Goal: Information Seeking & Learning: Check status

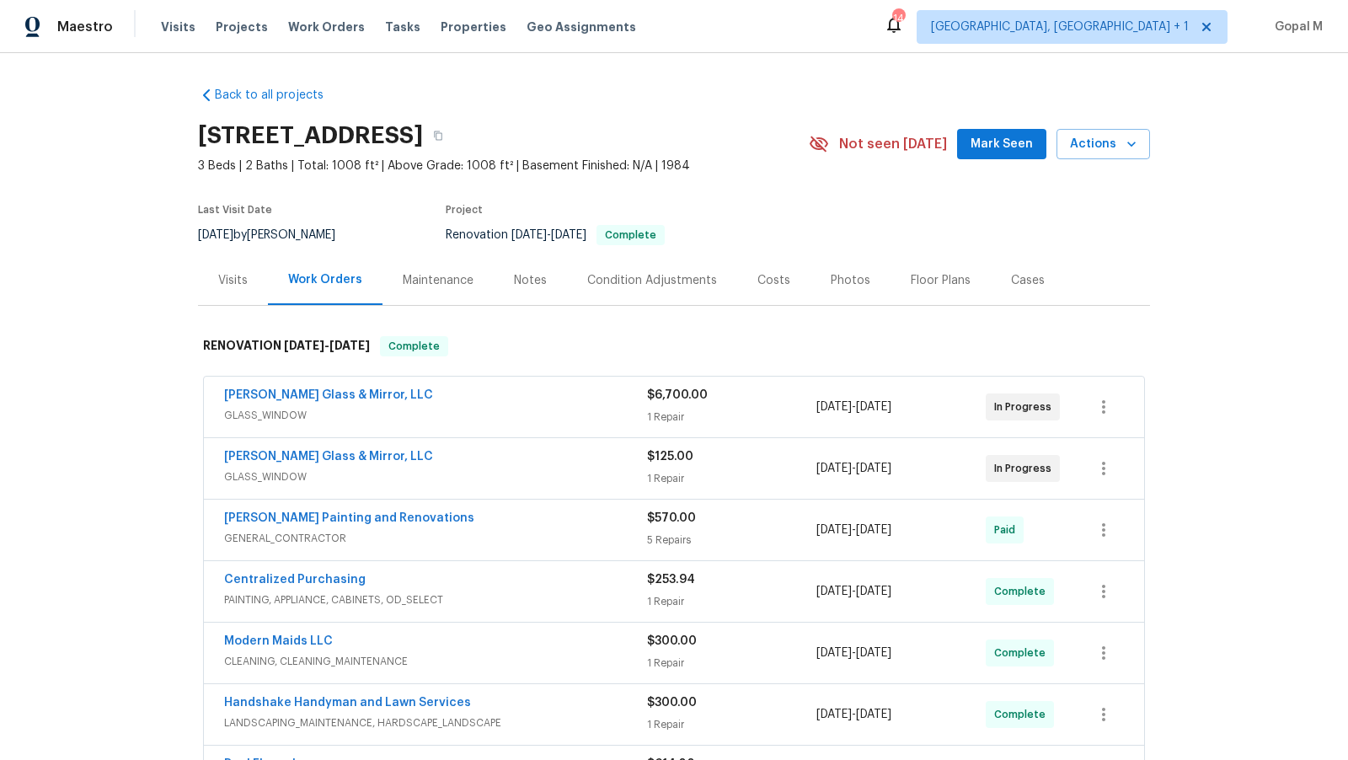
click at [763, 415] on div "1 Repair" at bounding box center [731, 416] width 169 height 17
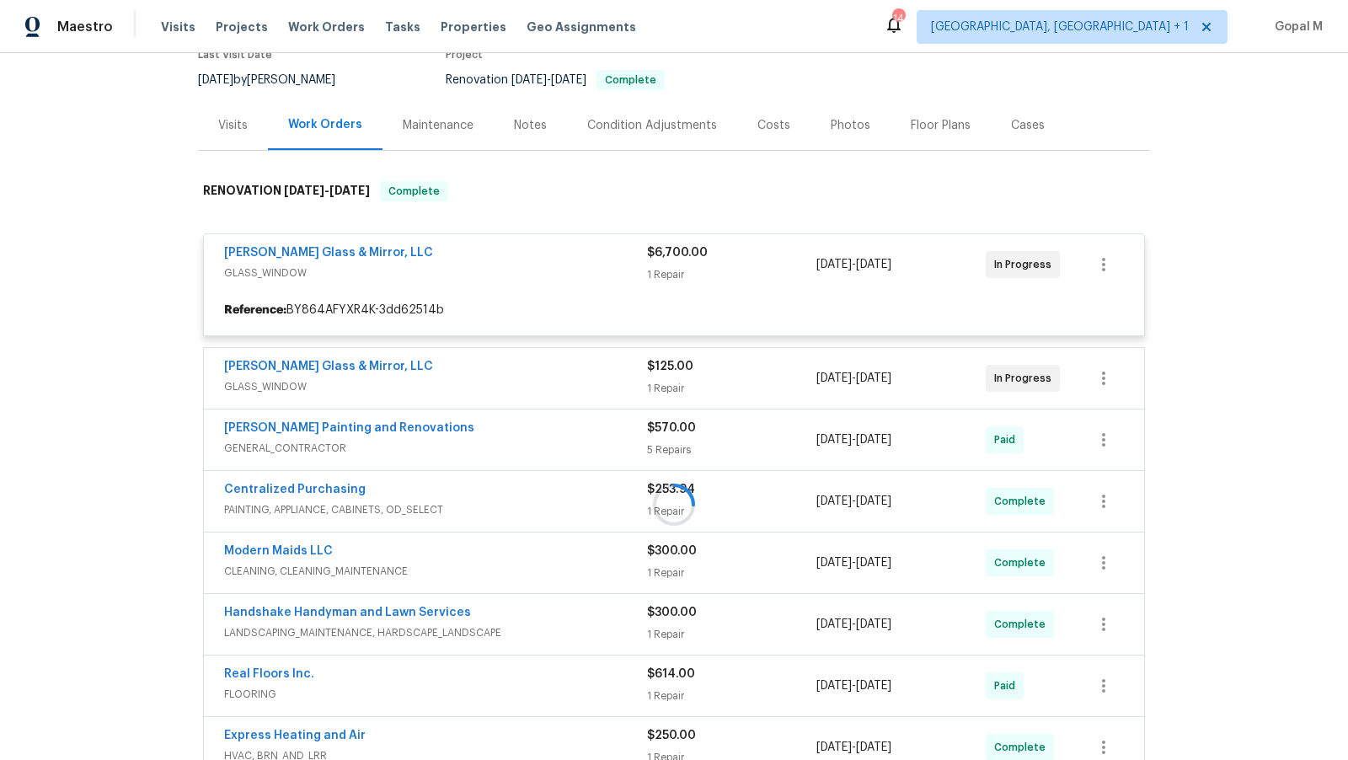
scroll to position [191, 0]
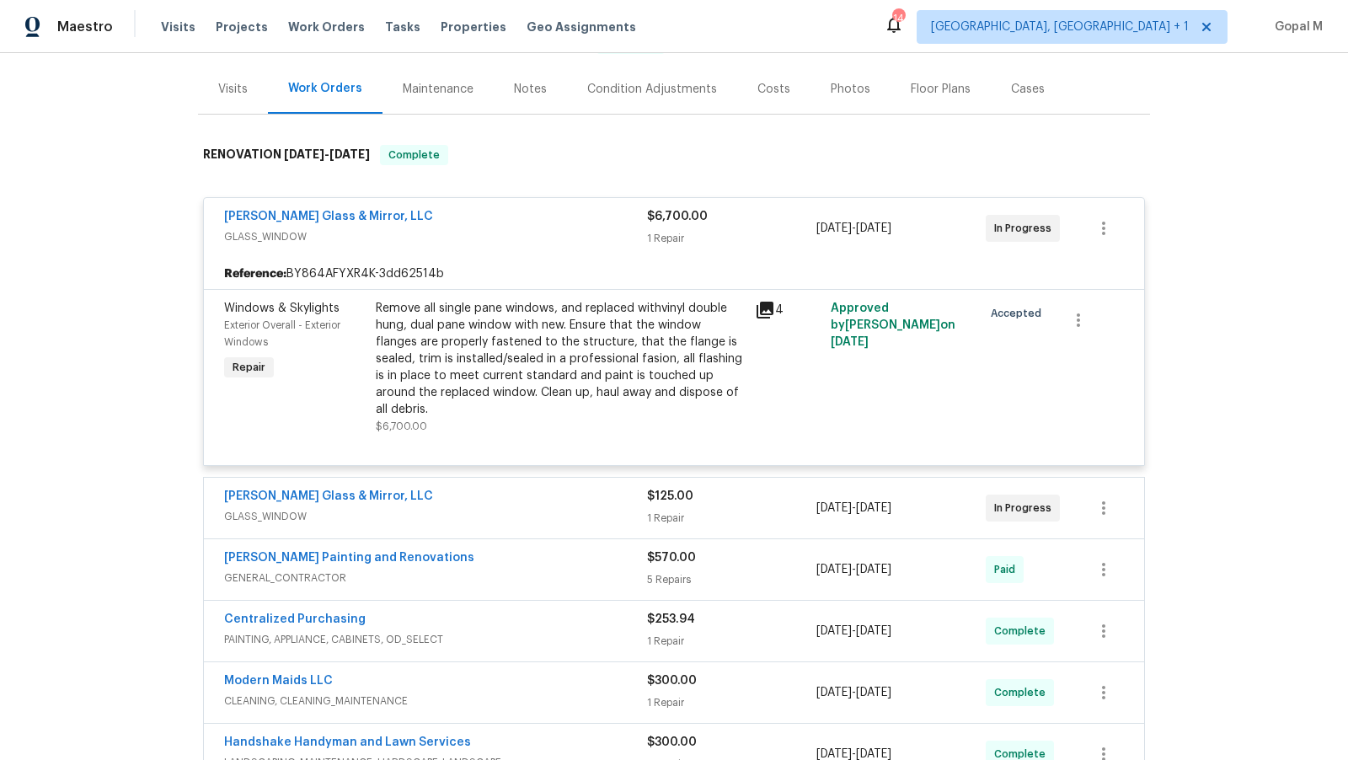
click at [752, 488] on div "$125.00 1 Repair" at bounding box center [731, 508] width 169 height 40
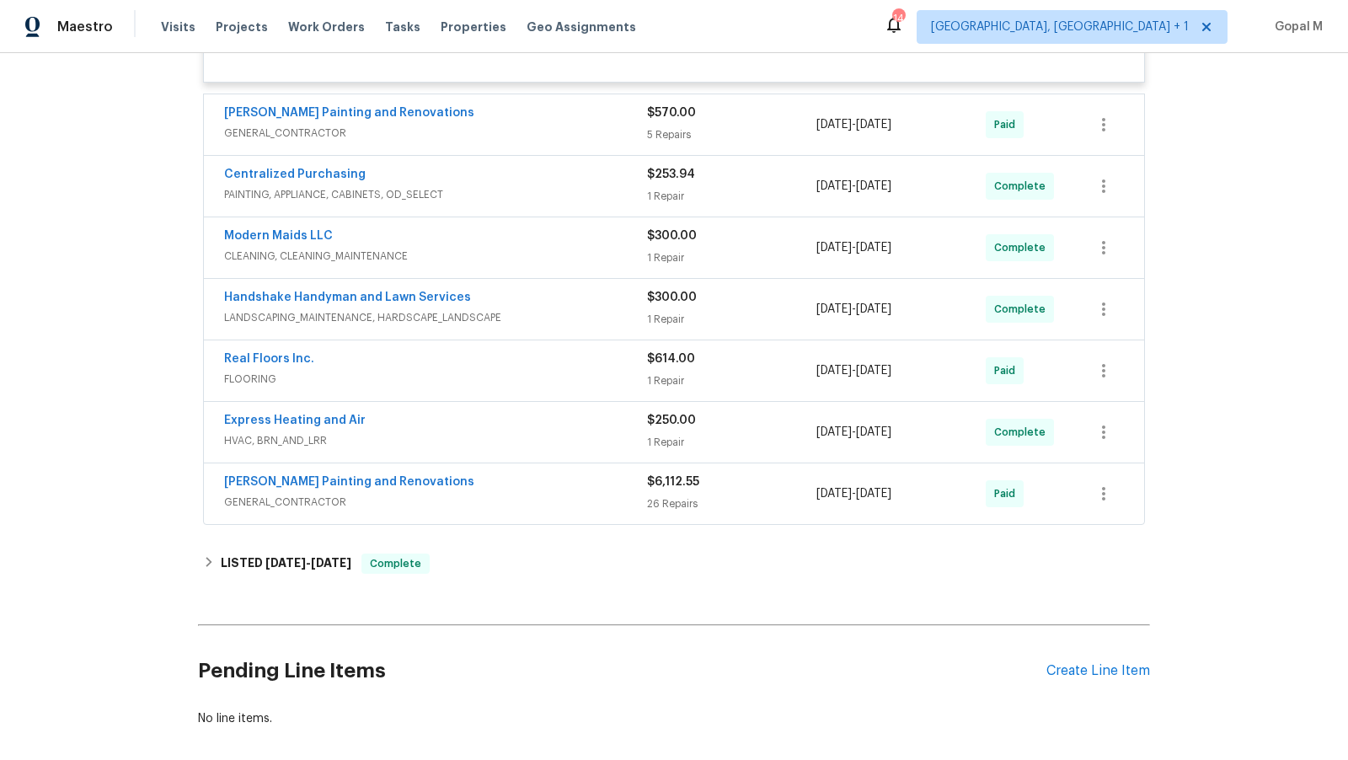
scroll to position [0, 0]
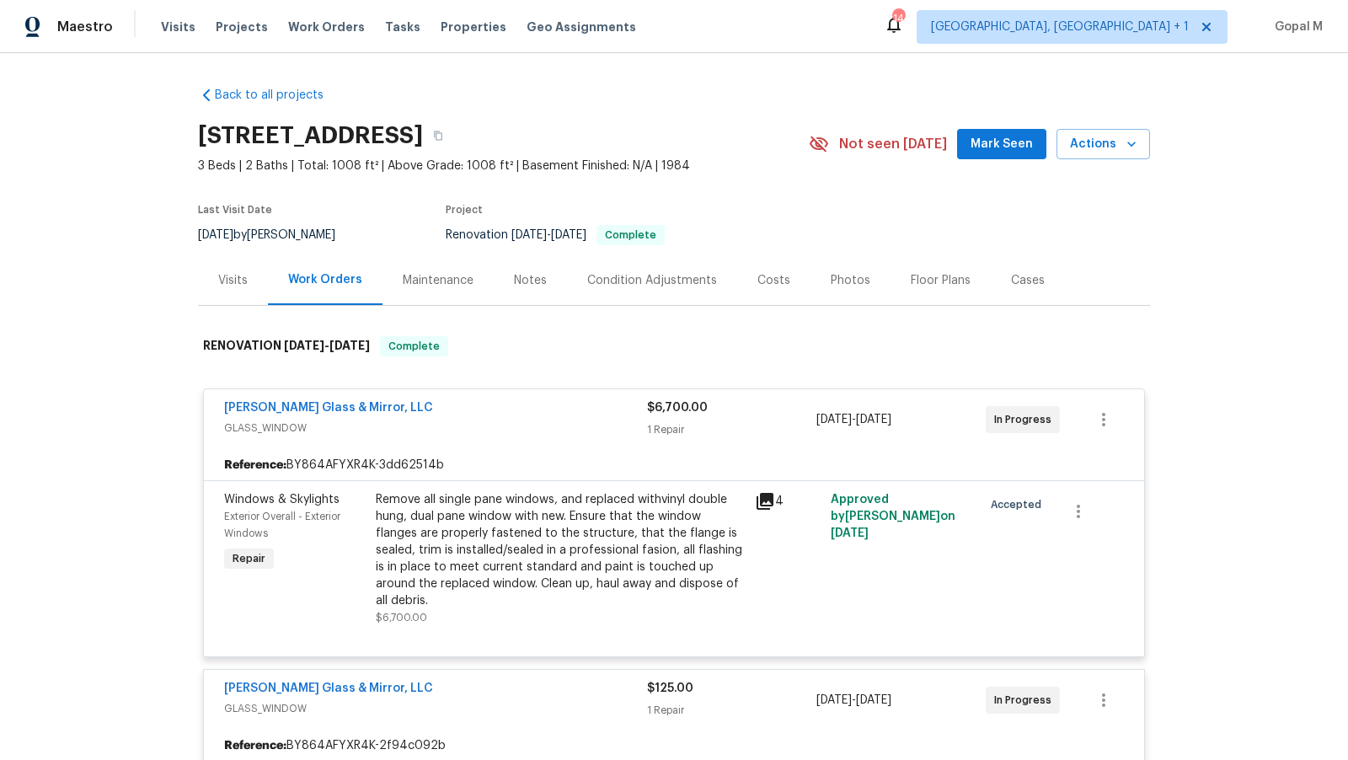
click at [225, 266] on div "Visits" at bounding box center [233, 280] width 70 height 50
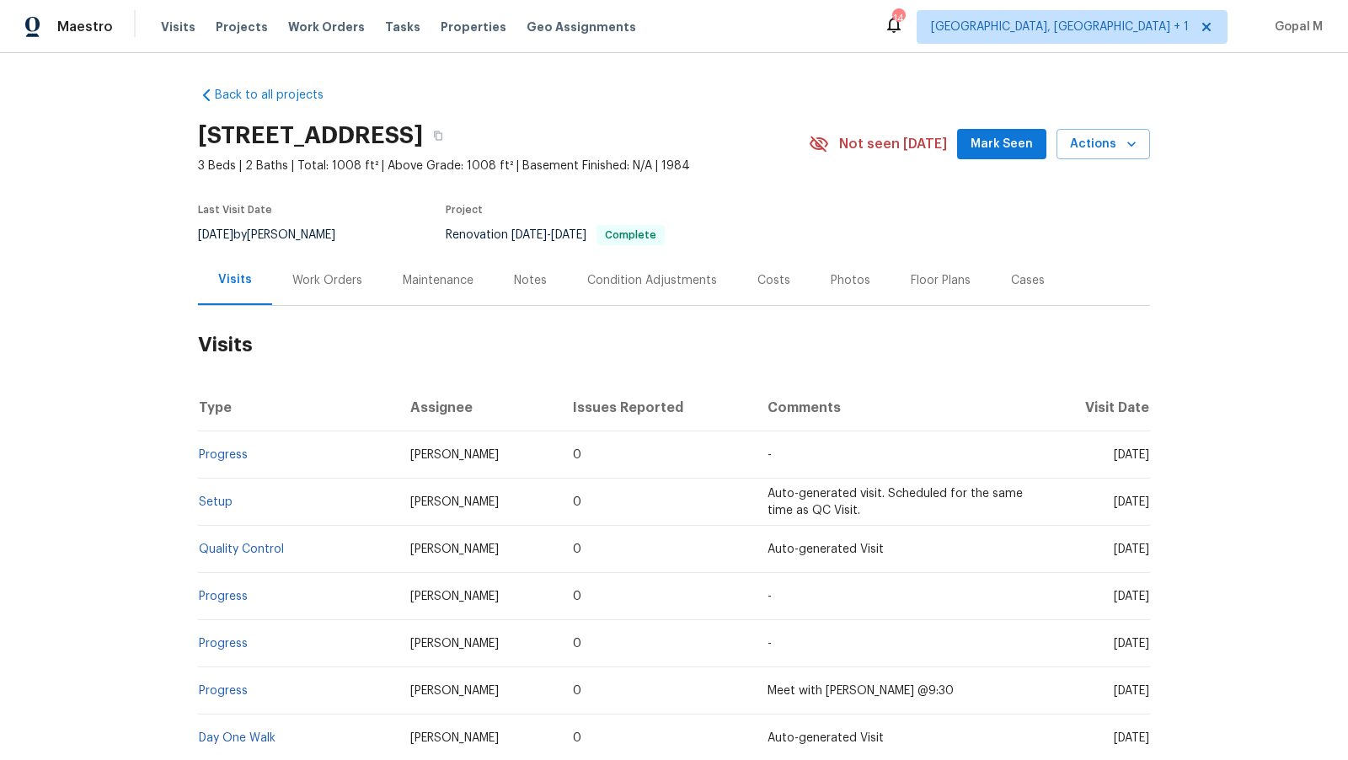
click at [336, 281] on div "Work Orders" at bounding box center [327, 280] width 70 height 17
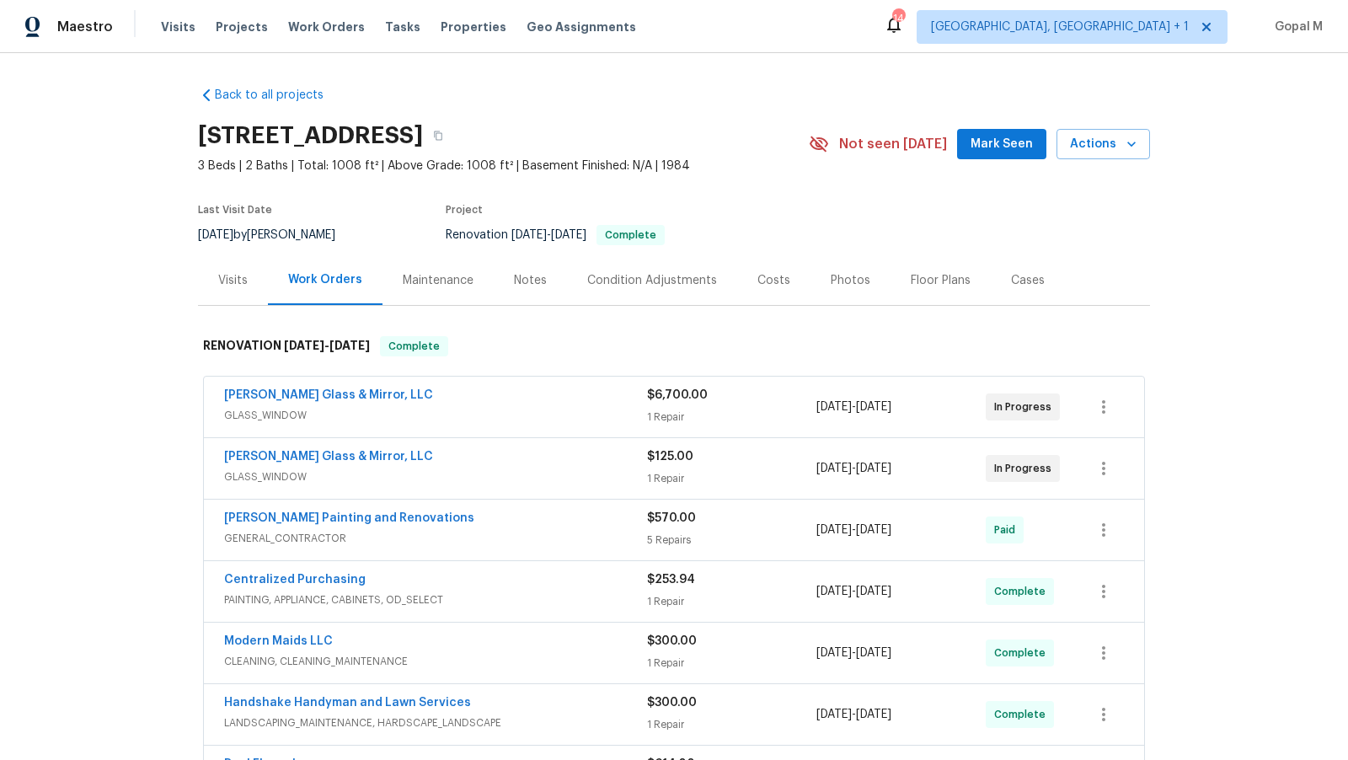
click at [239, 283] on div "Visits" at bounding box center [232, 280] width 29 height 17
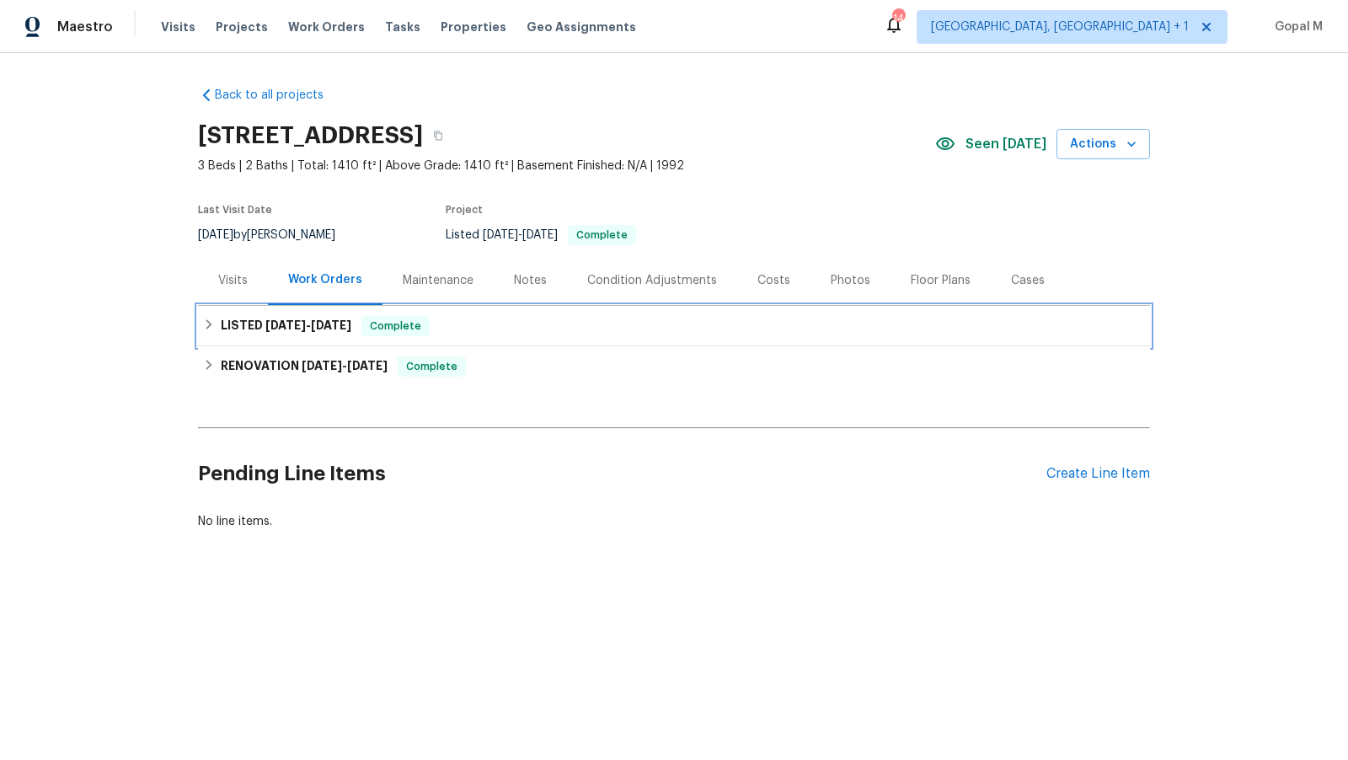
click at [954, 319] on div "LISTED 8/9/25 - 8/11/25 Complete" at bounding box center [674, 326] width 942 height 20
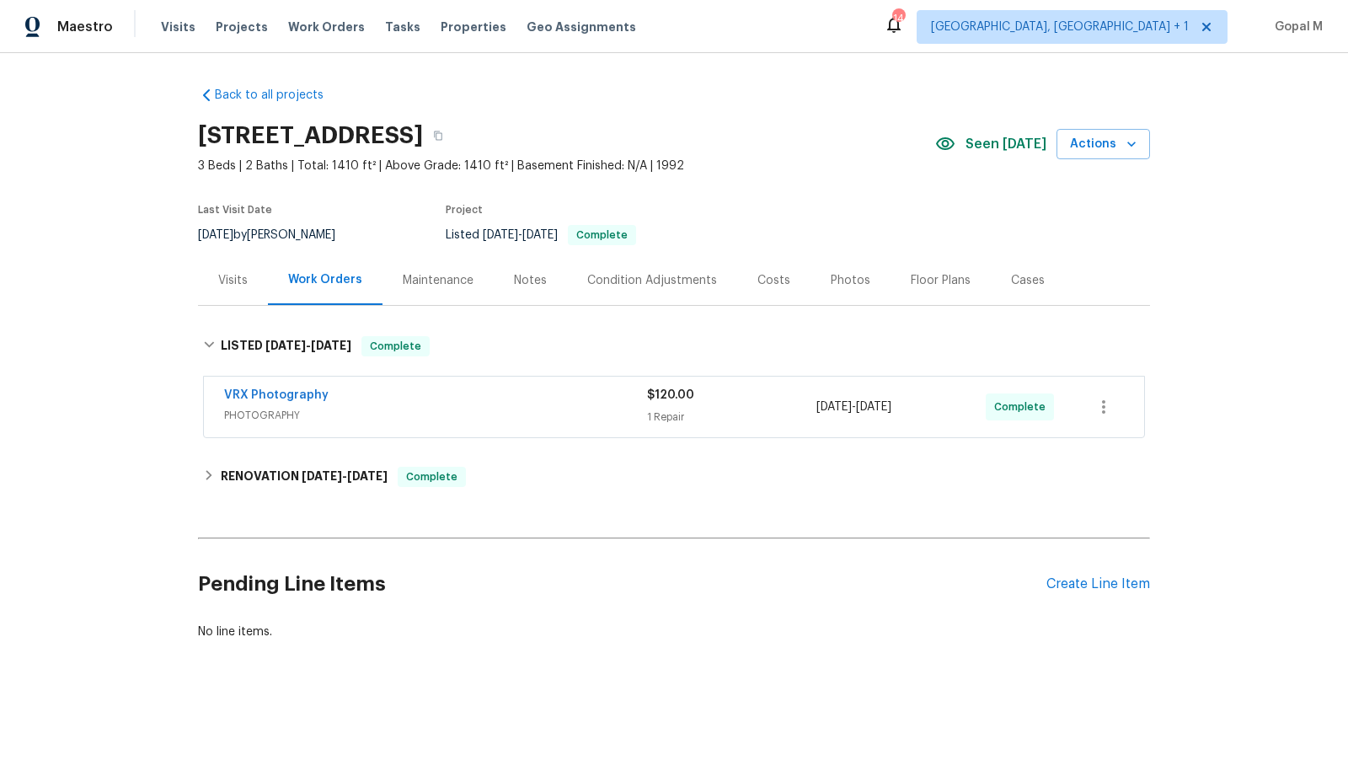
click at [244, 273] on div "Visits" at bounding box center [232, 280] width 29 height 17
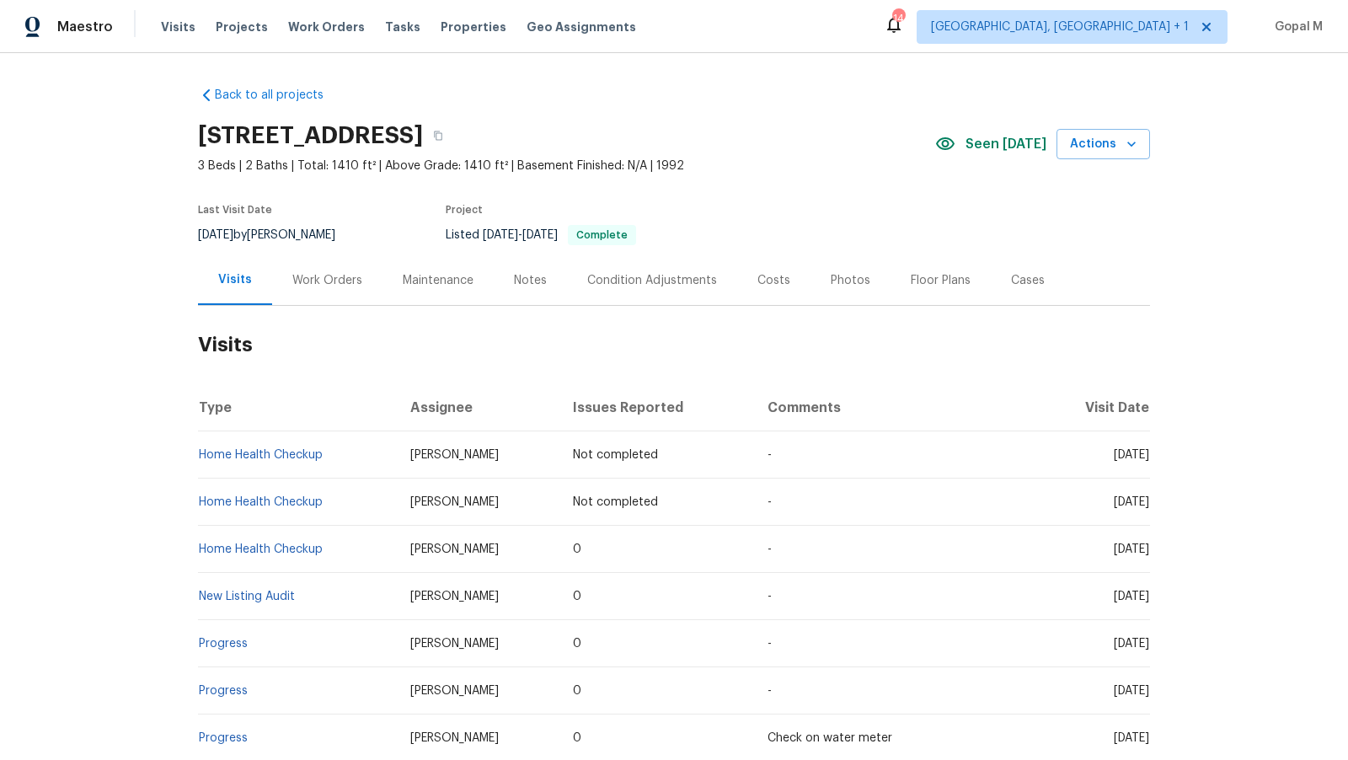
click at [348, 280] on div "Work Orders" at bounding box center [327, 280] width 70 height 17
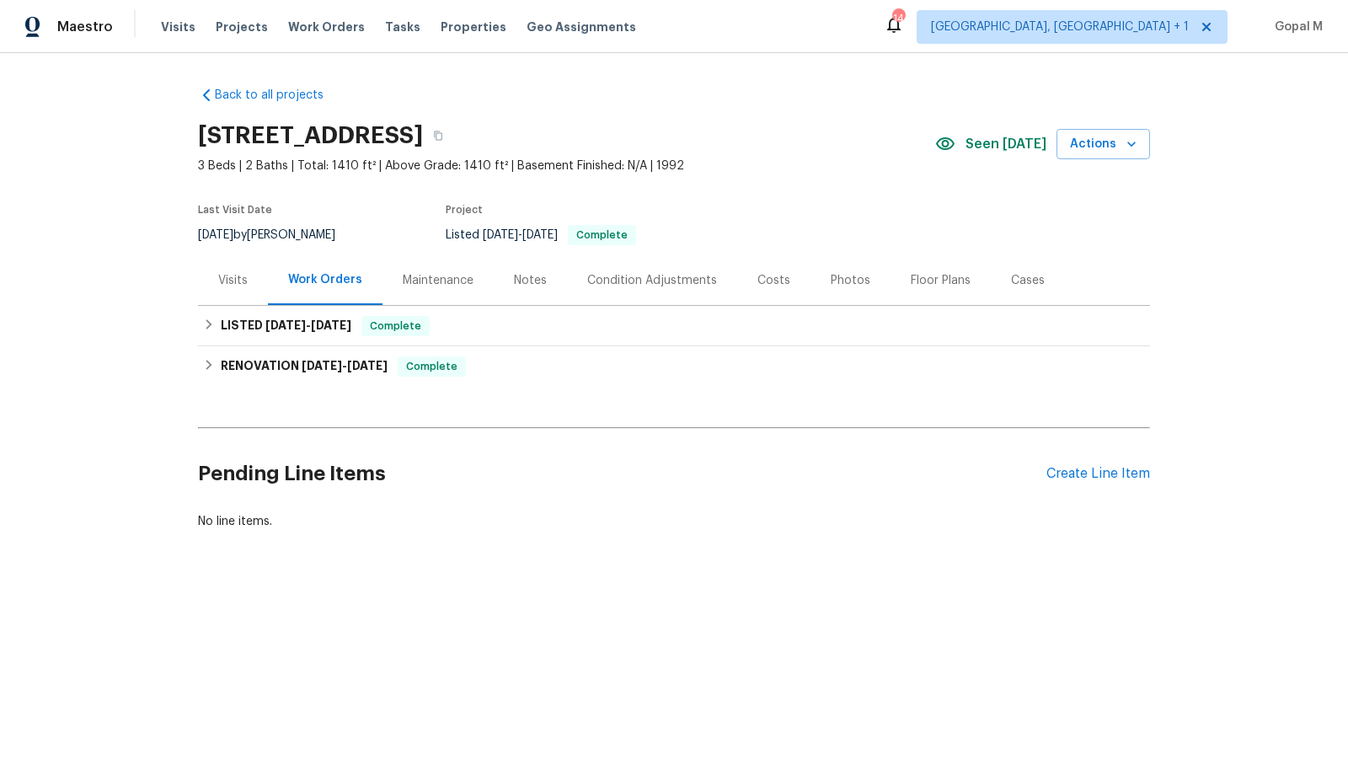
click at [612, 463] on h2 "Pending Line Items" at bounding box center [622, 474] width 848 height 78
